Goal: Task Accomplishment & Management: Use online tool/utility

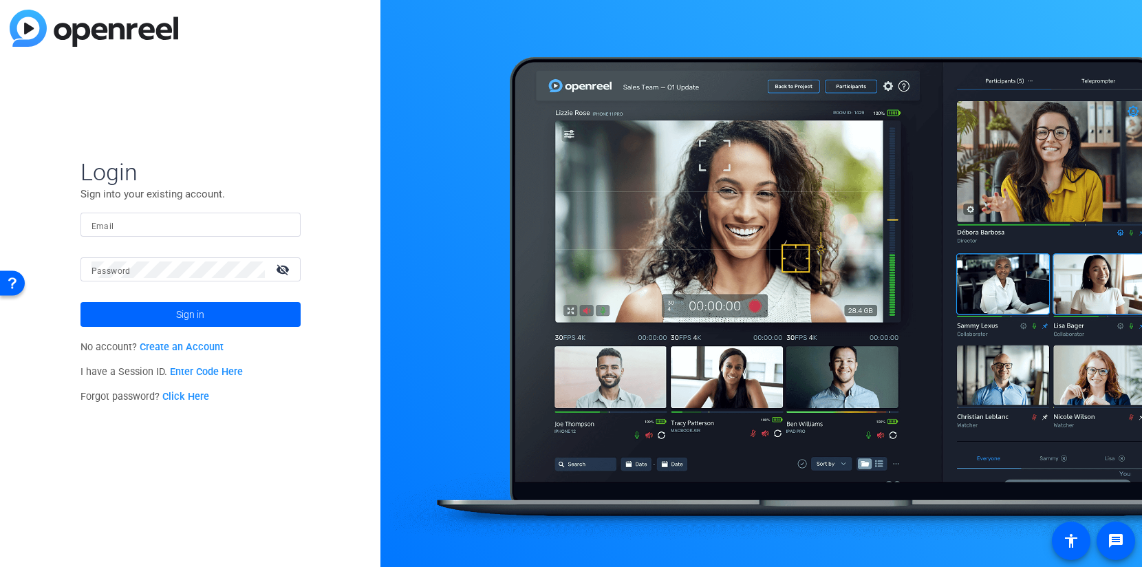
click at [155, 224] on input "Email" at bounding box center [190, 225] width 198 height 17
type input "[EMAIL_ADDRESS][DOMAIN_NAME]"
click at [207, 312] on span at bounding box center [190, 314] width 220 height 33
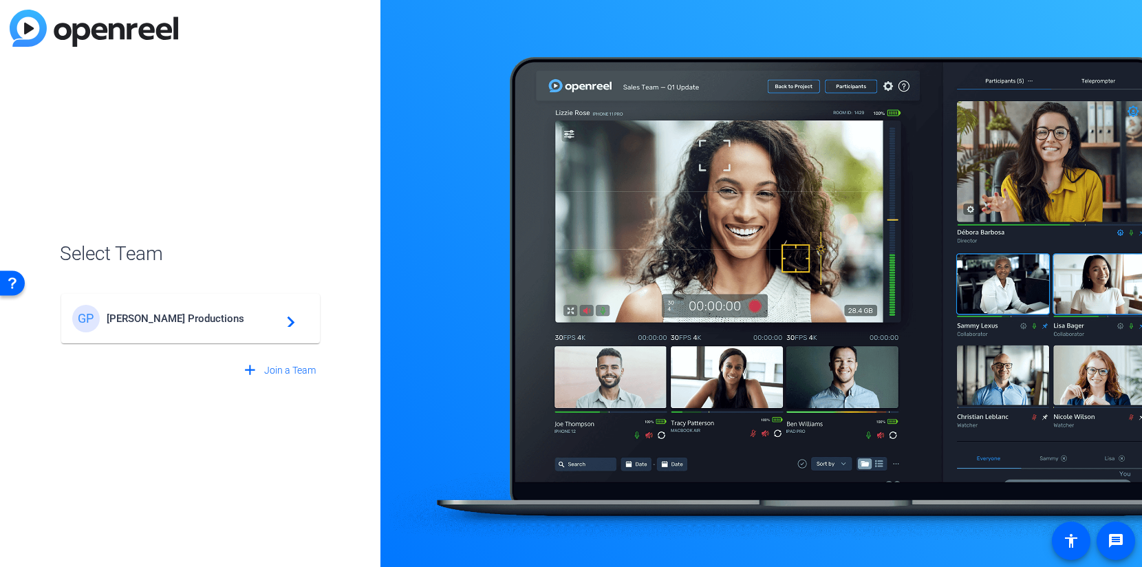
click at [197, 326] on div "GP [PERSON_NAME] Productions navigate_next" at bounding box center [190, 319] width 237 height 28
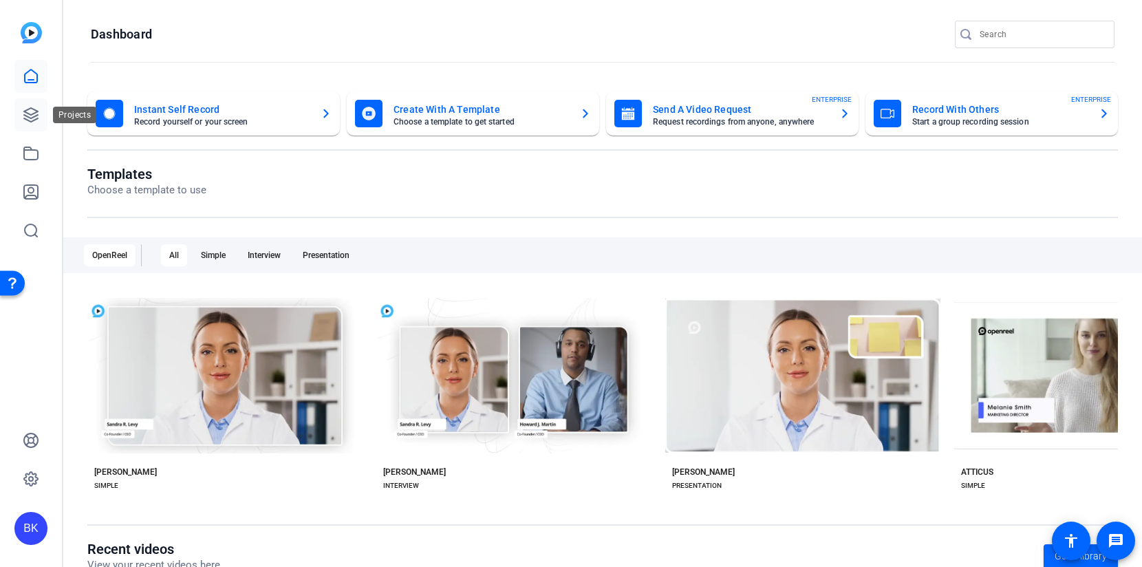
click at [34, 120] on icon at bounding box center [31, 115] width 14 height 14
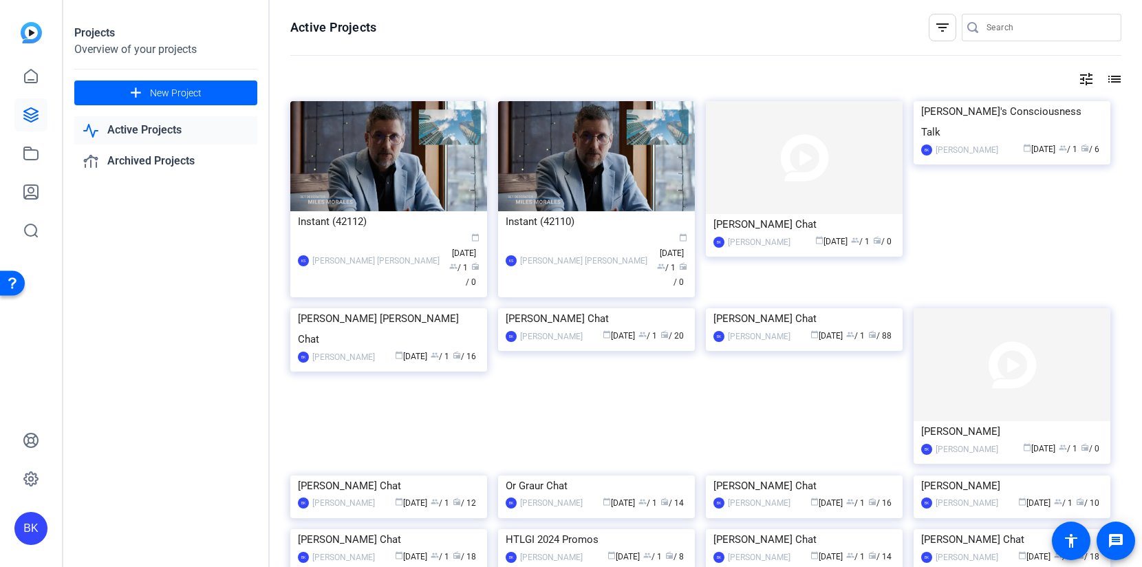
click at [34, 535] on div "BK" at bounding box center [30, 528] width 33 height 33
click at [180, 503] on mat-icon "logout" at bounding box center [182, 508] width 17 height 17
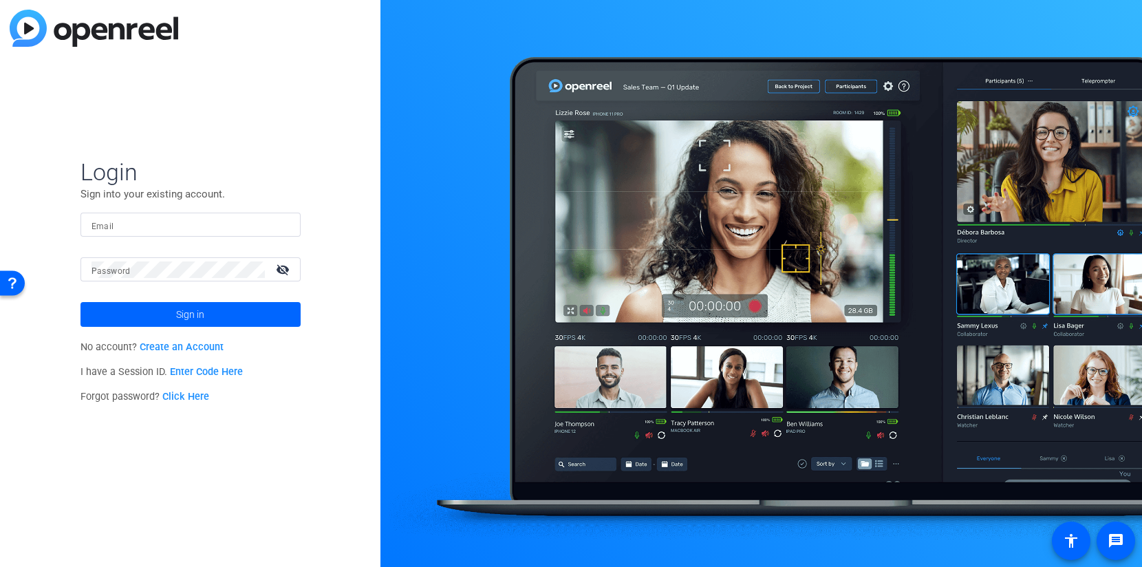
click at [139, 214] on div at bounding box center [190, 225] width 198 height 24
click at [140, 220] on input "Email" at bounding box center [190, 225] width 198 height 17
type input "[EMAIL_ADDRESS][DOMAIN_NAME]"
click at [193, 314] on span "Sign in" at bounding box center [190, 314] width 28 height 34
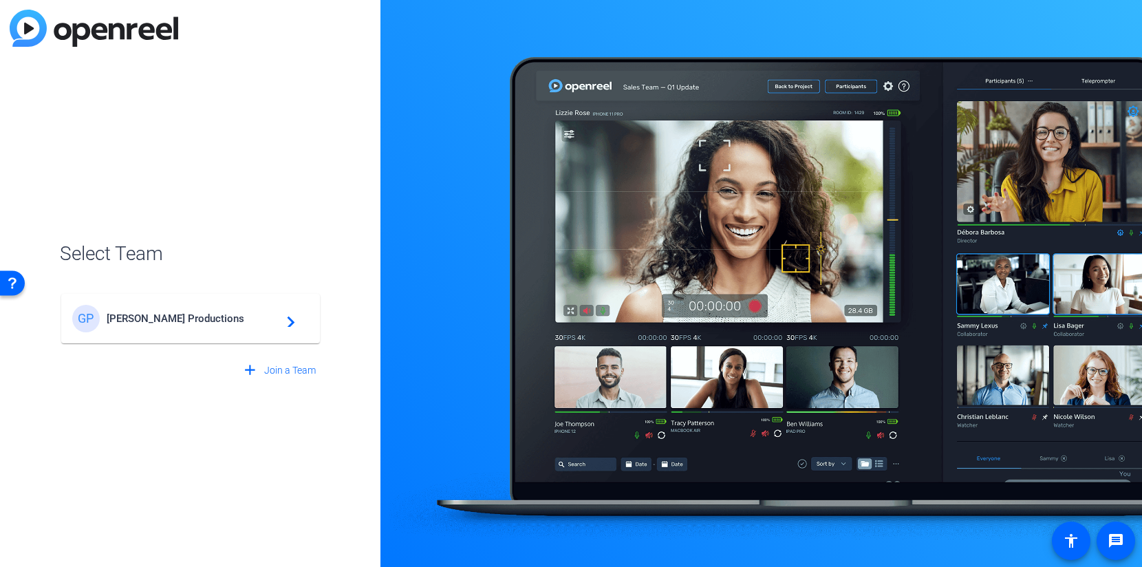
click at [294, 321] on mat-icon "navigate_next" at bounding box center [287, 318] width 17 height 17
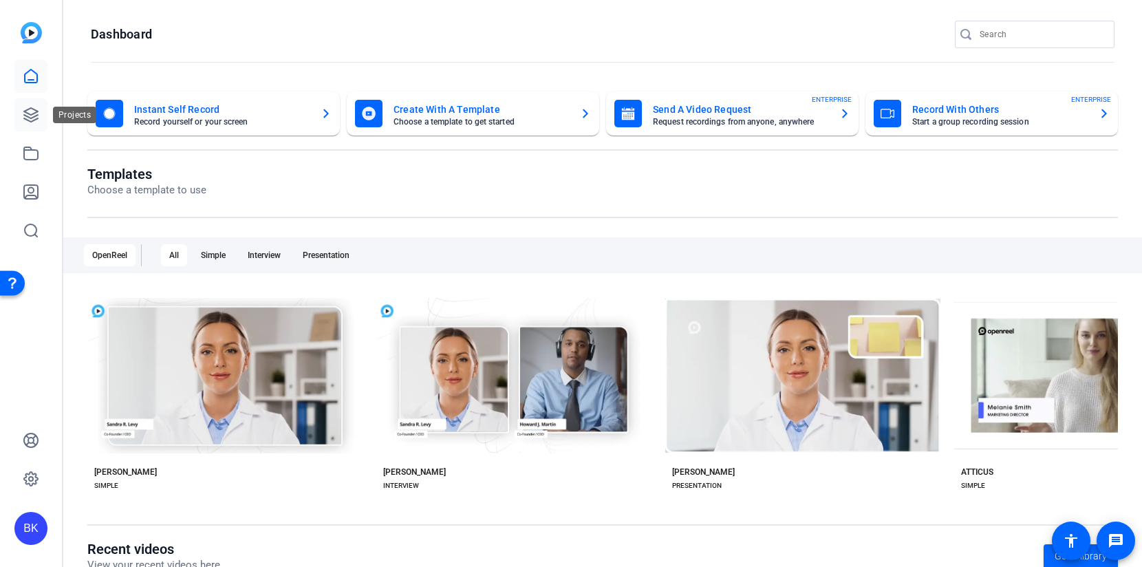
click at [39, 108] on link at bounding box center [30, 114] width 33 height 33
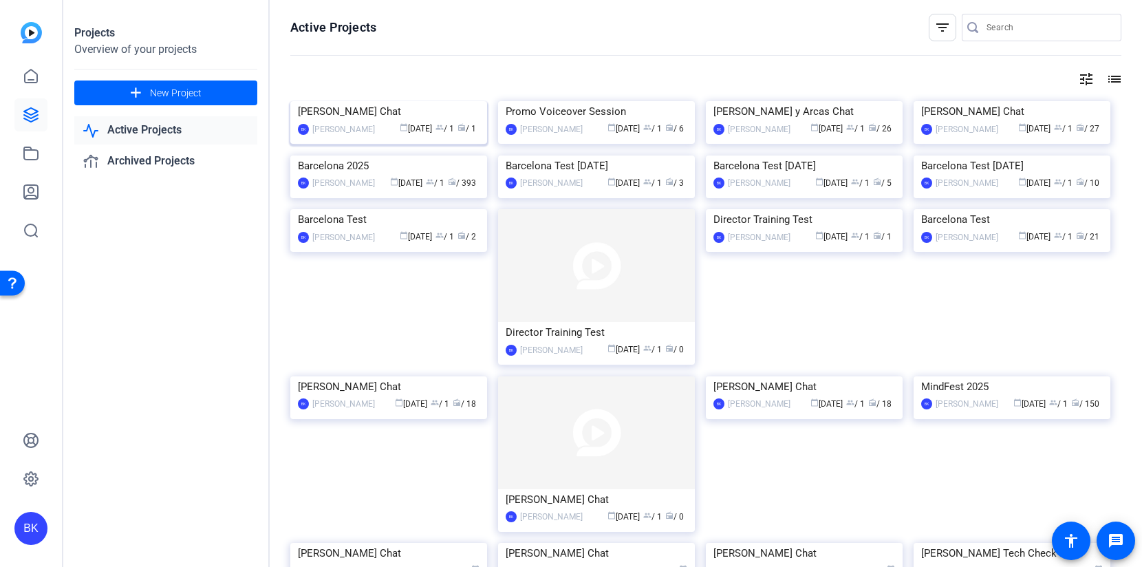
click at [360, 101] on img at bounding box center [388, 101] width 197 height 0
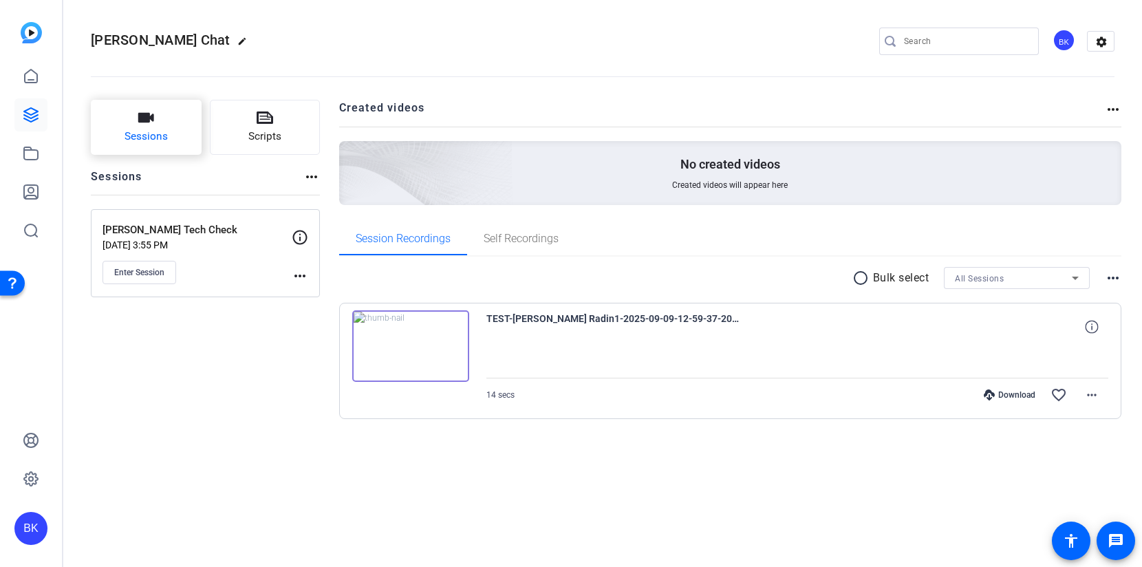
click at [162, 143] on span "Sessions" at bounding box center [146, 137] width 43 height 16
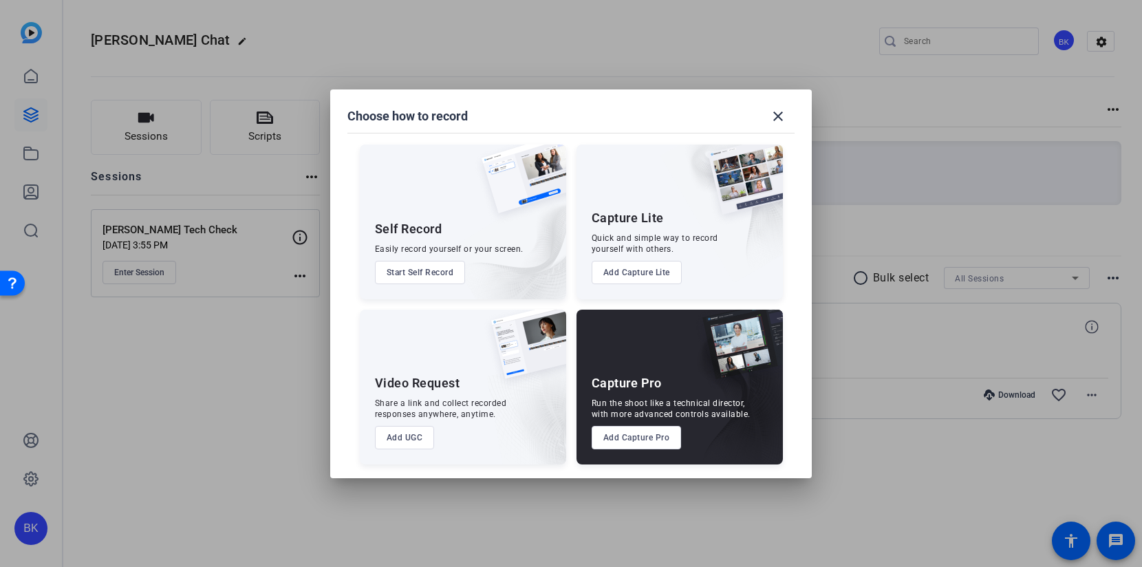
click at [648, 440] on button "Add Capture Pro" at bounding box center [637, 437] width 90 height 23
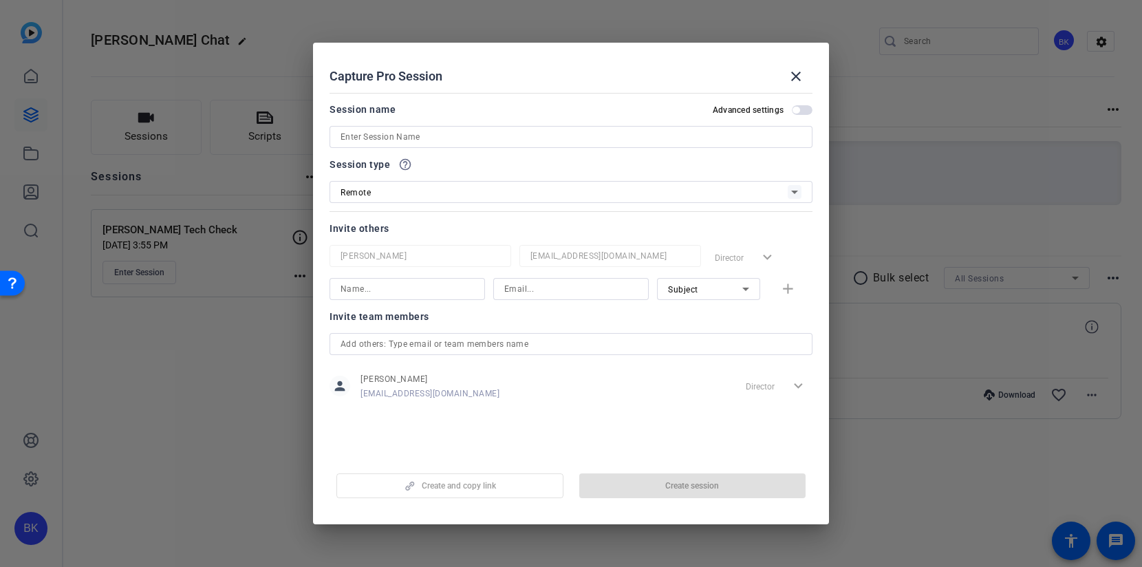
click at [406, 130] on input at bounding box center [571, 137] width 461 height 17
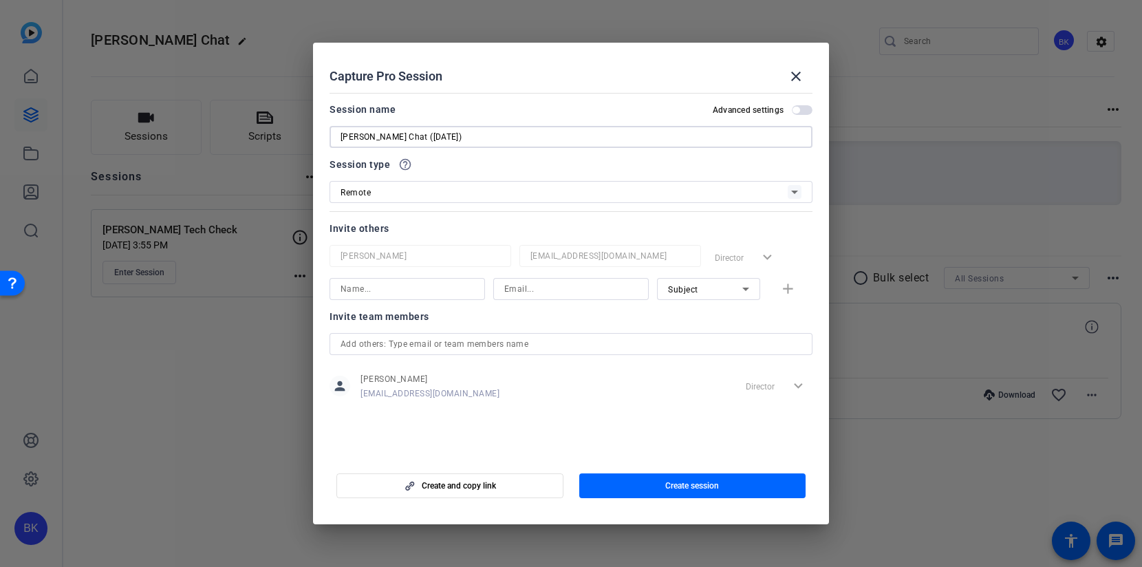
type input "Dean Radin Chat (9/24/25)"
click at [411, 193] on div "Remote" at bounding box center [564, 192] width 447 height 17
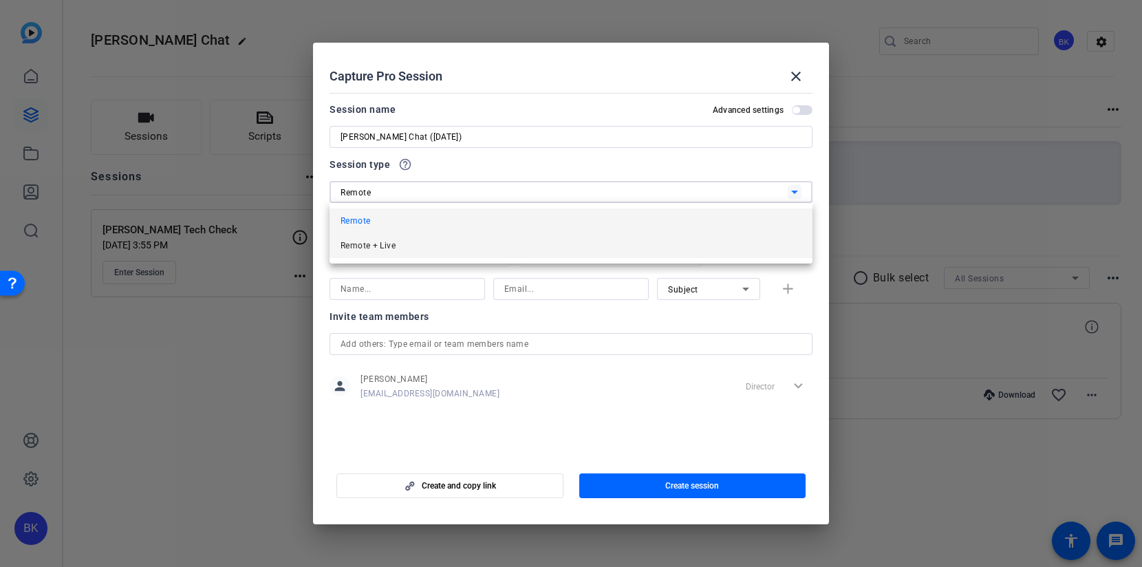
click at [401, 245] on mat-option "Remote + Live" at bounding box center [571, 245] width 483 height 25
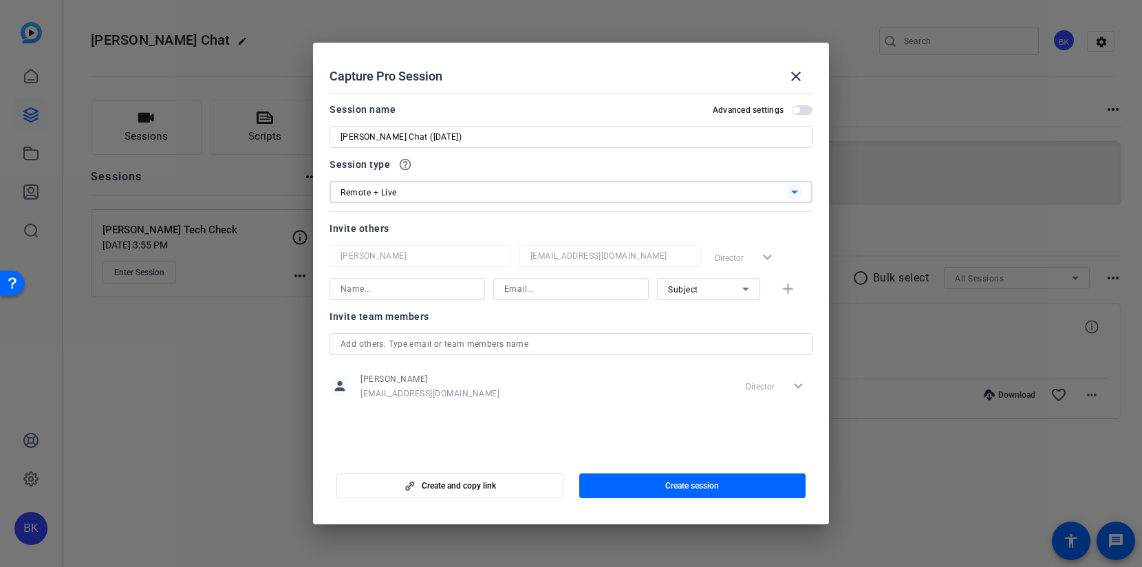
click at [695, 488] on span "Create session" at bounding box center [692, 485] width 54 height 11
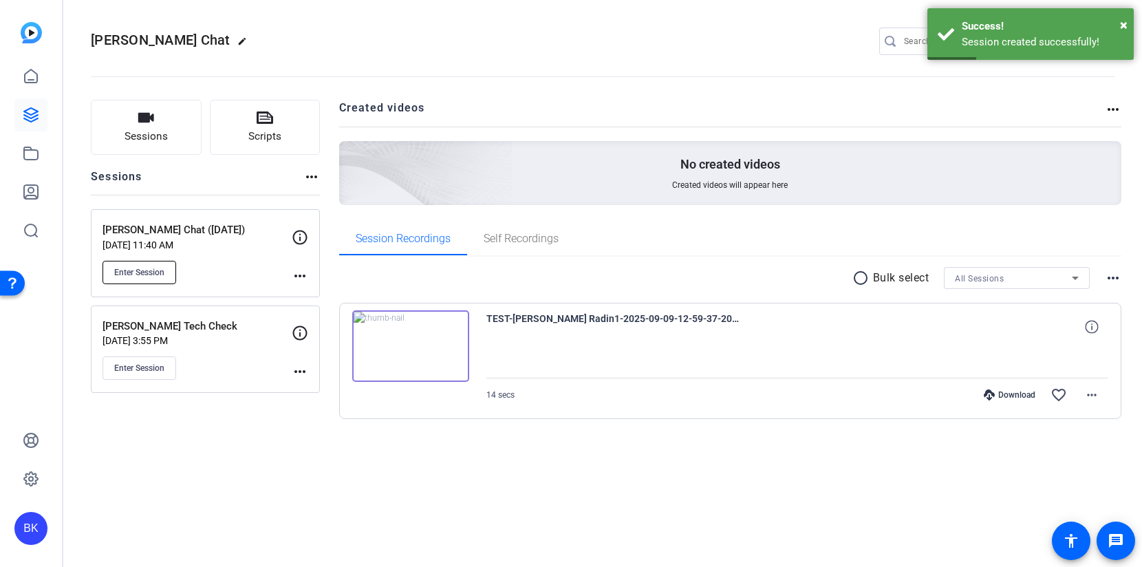
click at [153, 268] on span "Enter Session" at bounding box center [139, 272] width 50 height 11
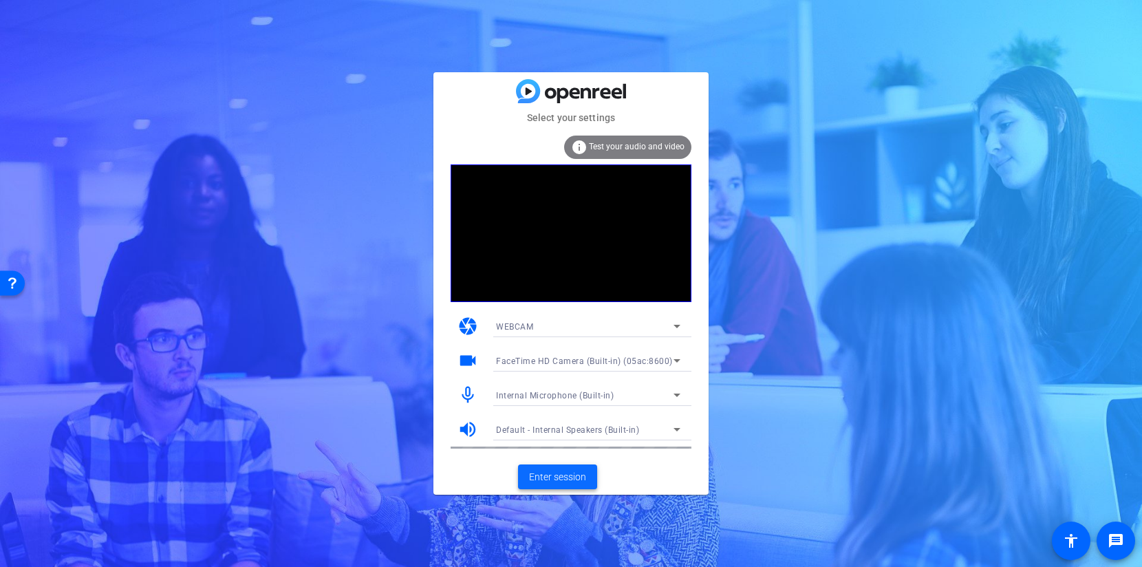
click at [581, 476] on span "Enter session" at bounding box center [557, 477] width 57 height 14
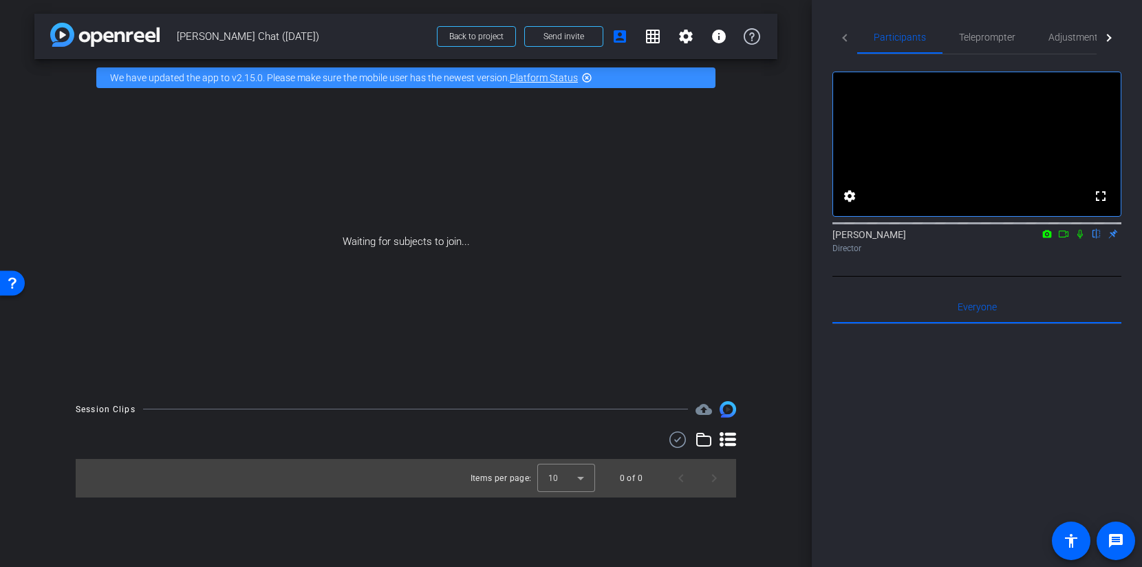
click at [1063, 239] on icon at bounding box center [1063, 234] width 11 height 10
click at [559, 36] on span "Send invite" at bounding box center [563, 36] width 41 height 11
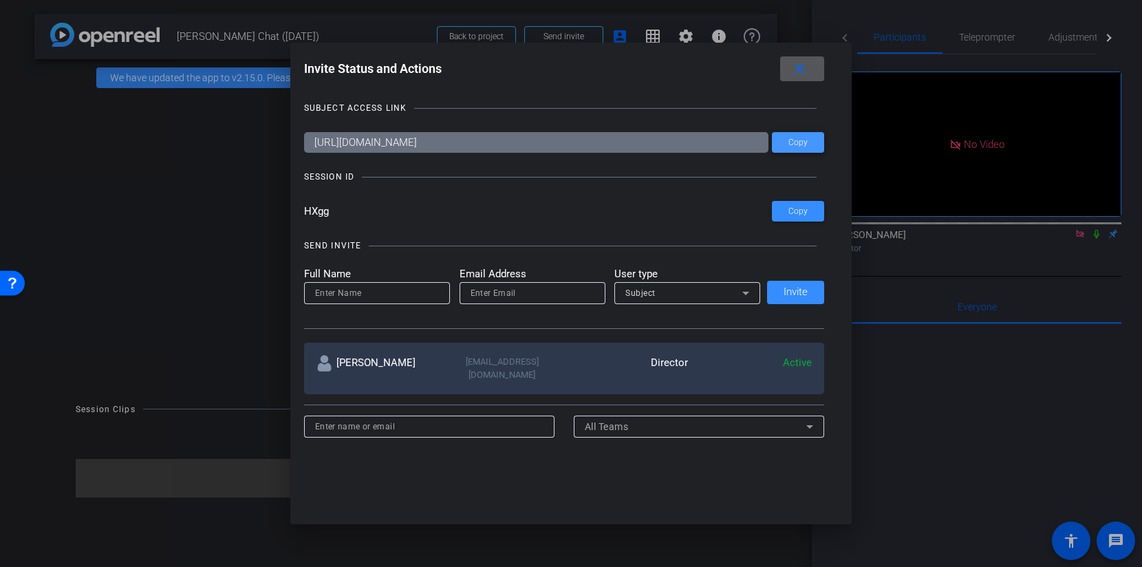
click at [816, 142] on span at bounding box center [798, 142] width 52 height 33
click at [1097, 255] on div at bounding box center [571, 283] width 1142 height 567
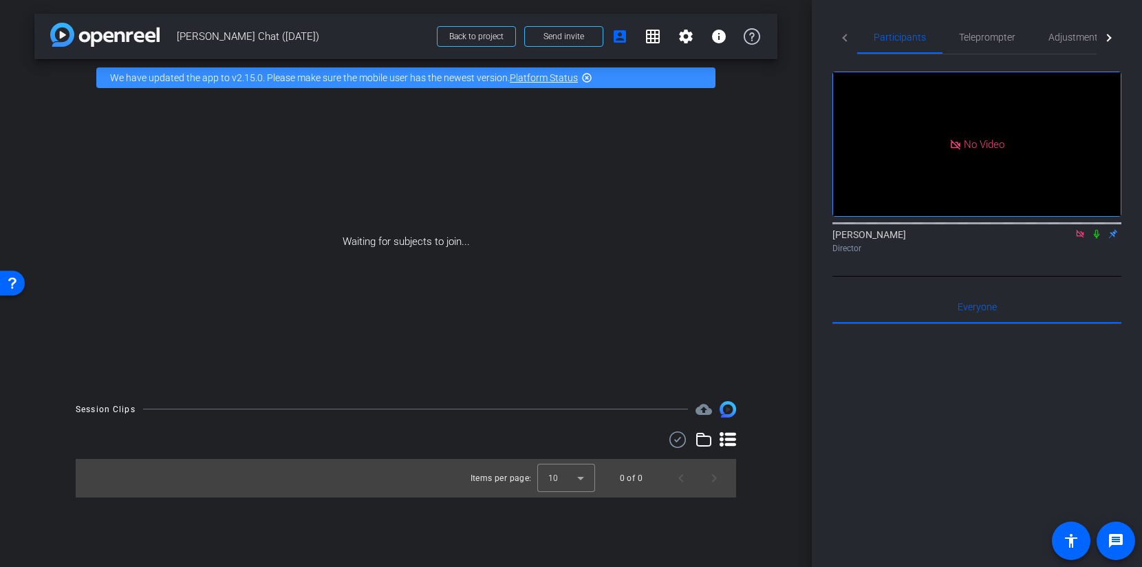
click at [1097, 239] on icon at bounding box center [1096, 234] width 11 height 10
